Goal: Navigation & Orientation: Find specific page/section

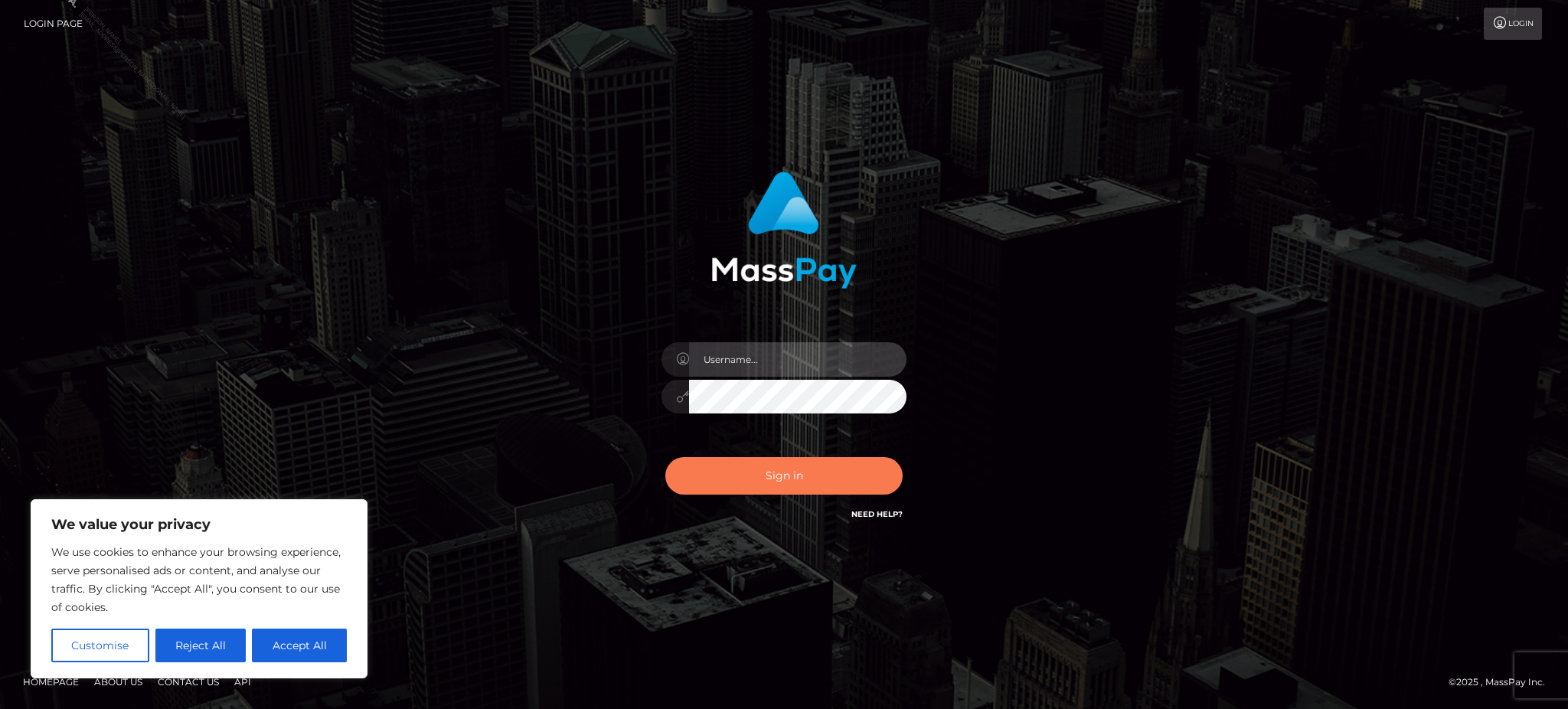
type input "Jasmine.ACE"
click at [763, 477] on button "Sign in" at bounding box center [784, 476] width 238 height 38
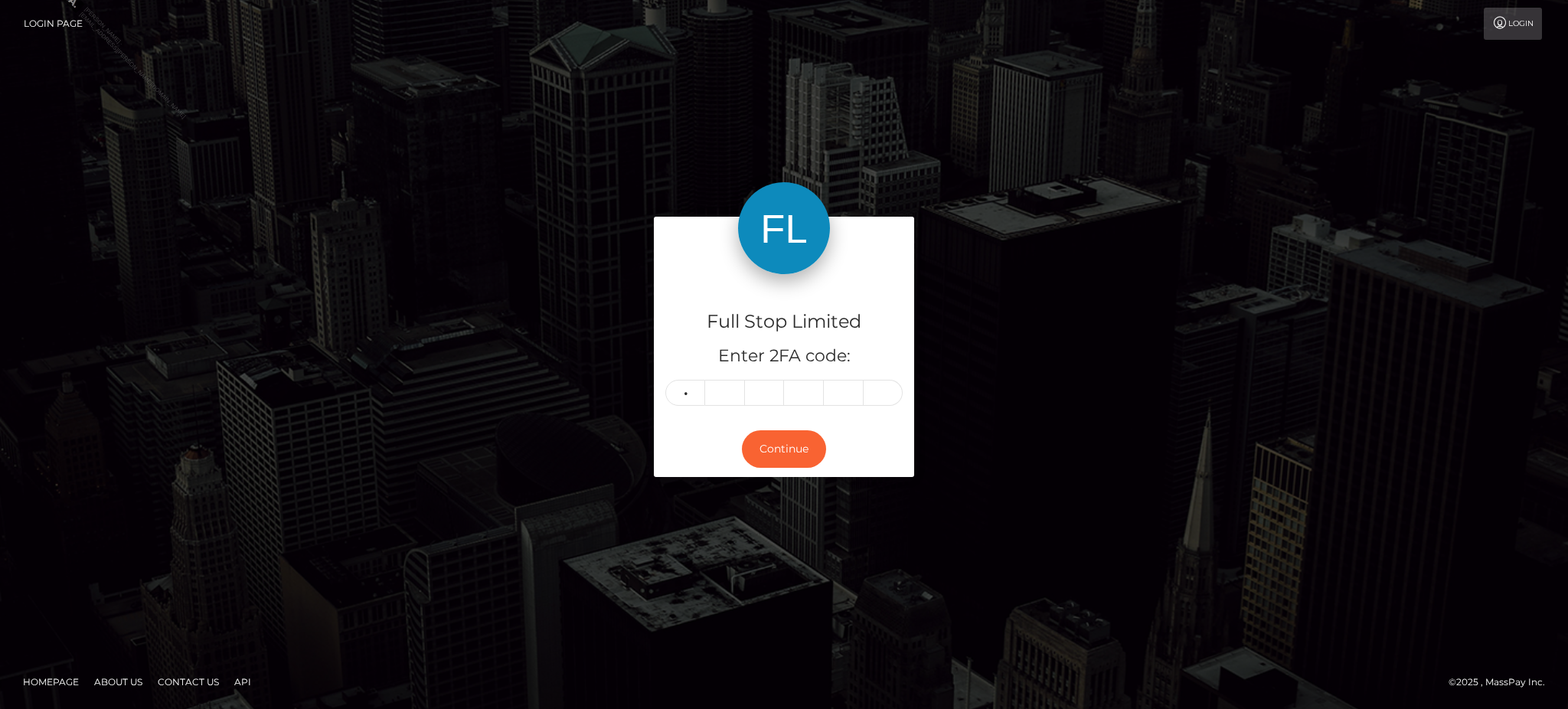
type input "8"
type input "0"
type input "3"
type input "0"
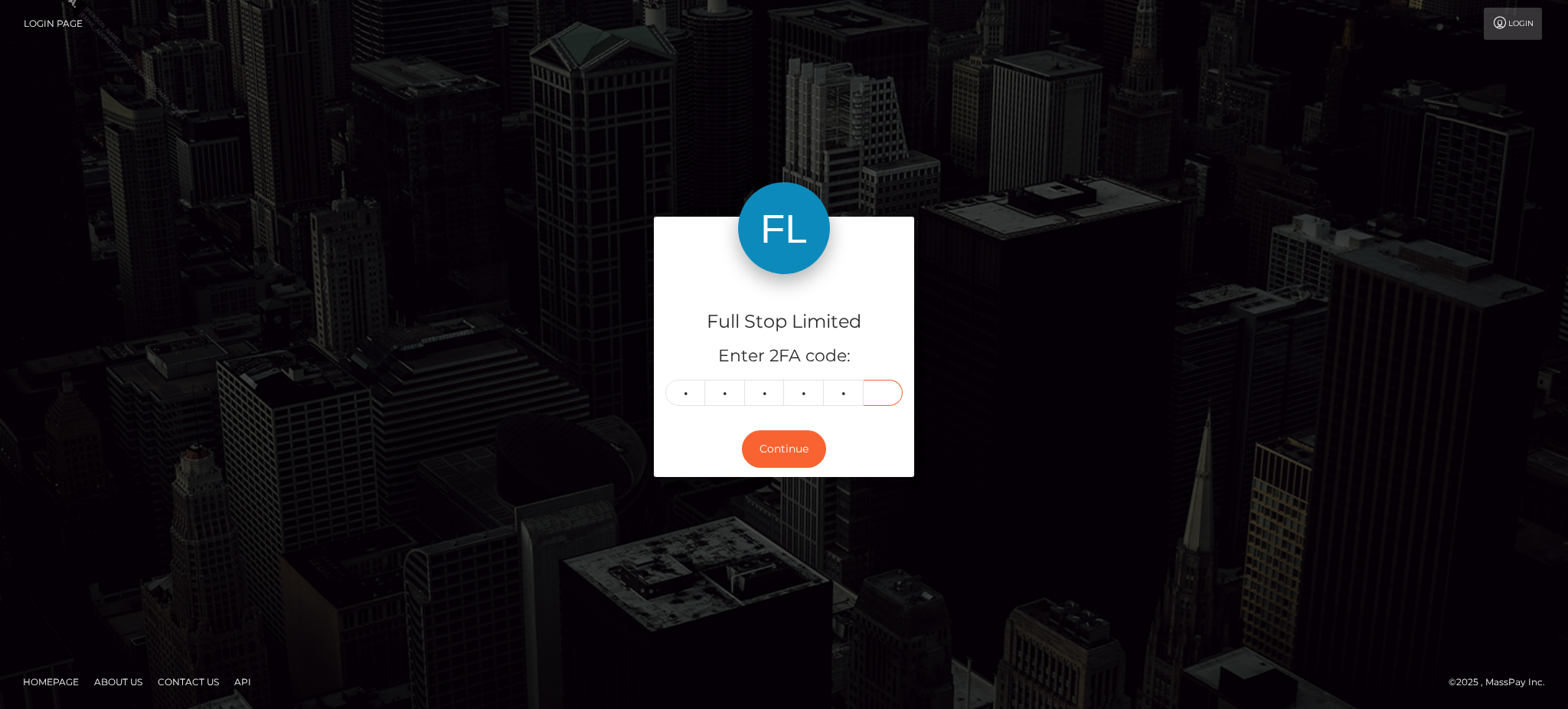
type input "4"
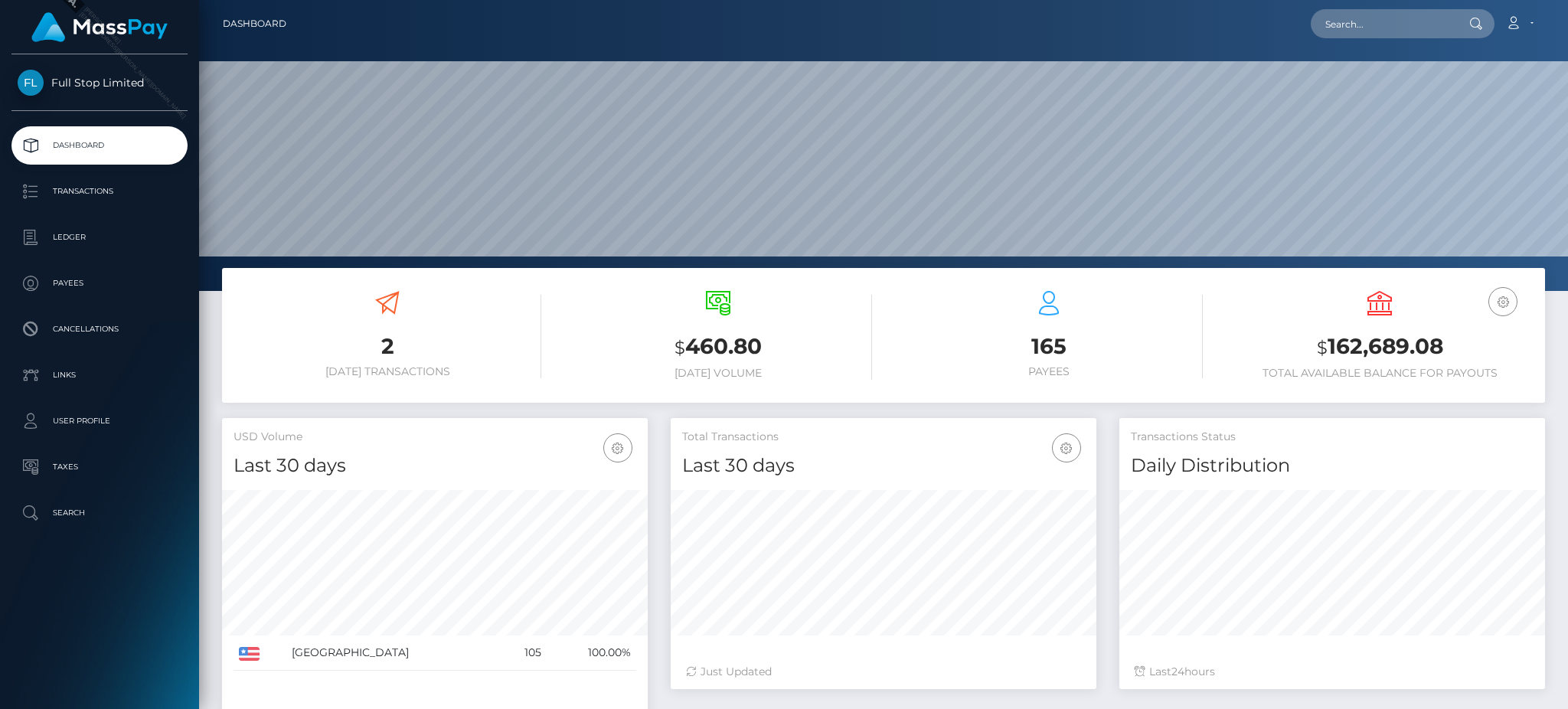
scroll to position [272, 425]
drag, startPoint x: 1446, startPoint y: 345, endPoint x: 1330, endPoint y: 354, distance: 116.3
click at [1330, 354] on h3 "$ 162,689.08" at bounding box center [1380, 348] width 308 height 32
copy h3 "162,689.08"
